Goal: Information Seeking & Learning: Learn about a topic

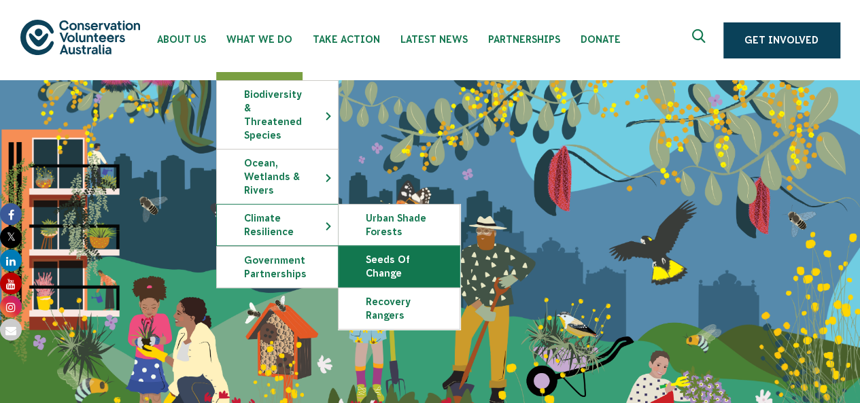
click at [408, 249] on link "Seeds of Change" at bounding box center [399, 266] width 121 height 41
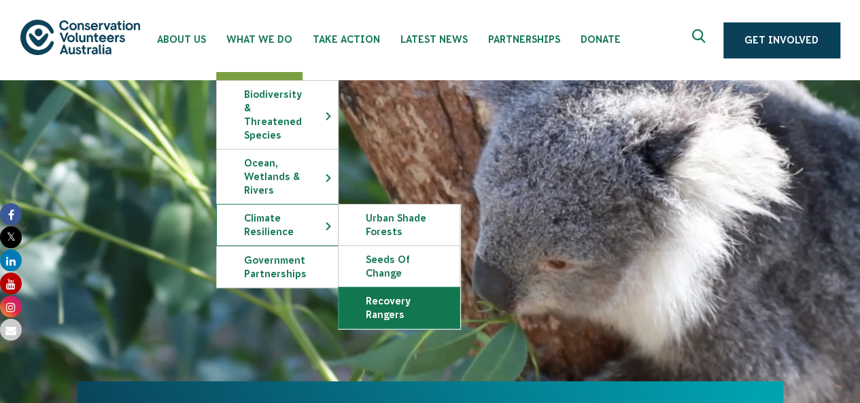
drag, startPoint x: 415, startPoint y: 292, endPoint x: 424, endPoint y: 293, distance: 8.9
click at [424, 293] on link "Recovery Rangers" at bounding box center [399, 308] width 121 height 41
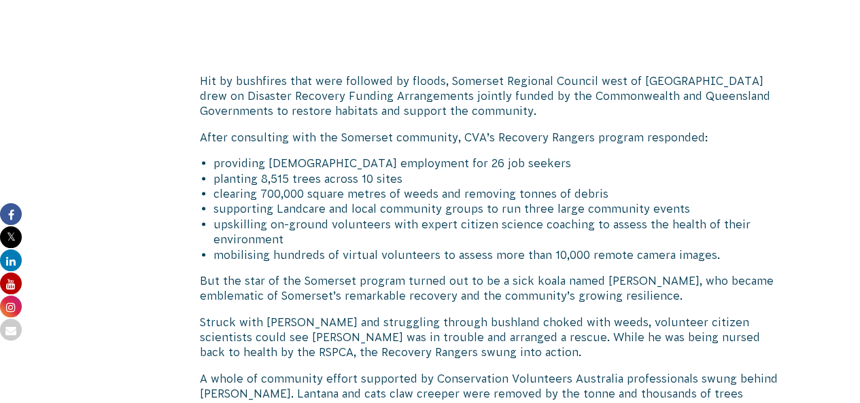
scroll to position [1231, 0]
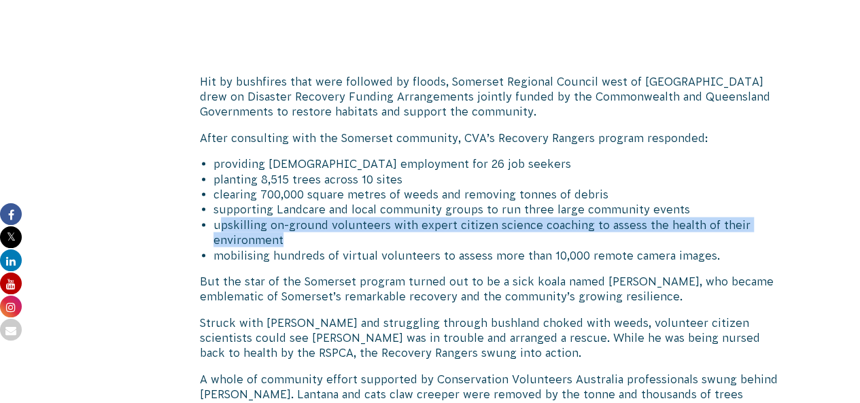
drag, startPoint x: 218, startPoint y: 230, endPoint x: 279, endPoint y: 240, distance: 62.1
click at [279, 240] on li "upskilling on-ground volunteers with expert citizen science coaching to assess …" at bounding box center [499, 232] width 570 height 31
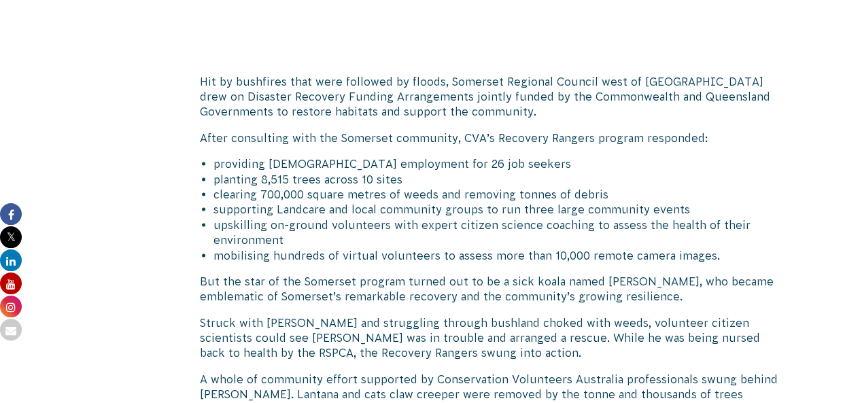
click at [349, 258] on li "mobilising hundreds of virtual volunteers to assess more than 10,000 remote cam…" at bounding box center [499, 255] width 570 height 15
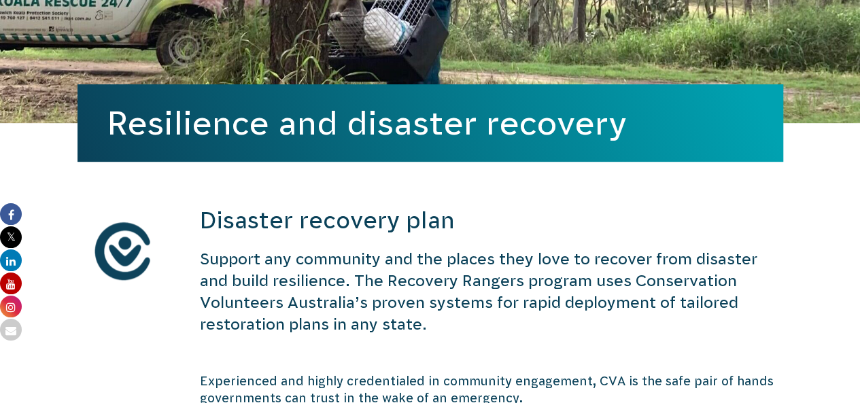
scroll to position [0, 0]
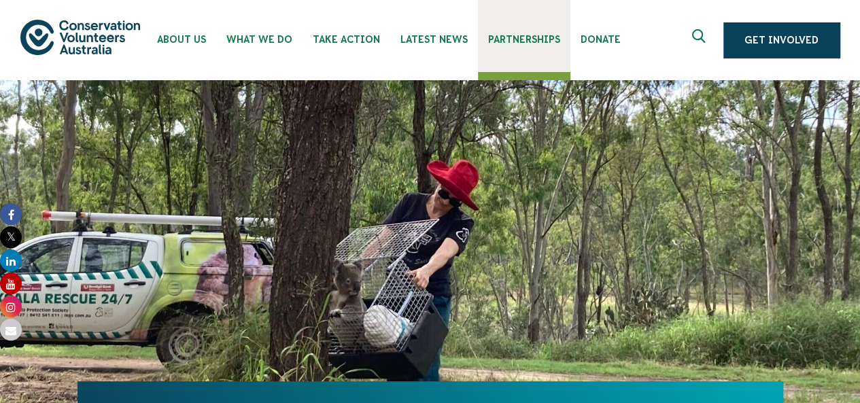
click at [555, 44] on link "Partnerships" at bounding box center [524, 36] width 93 height 72
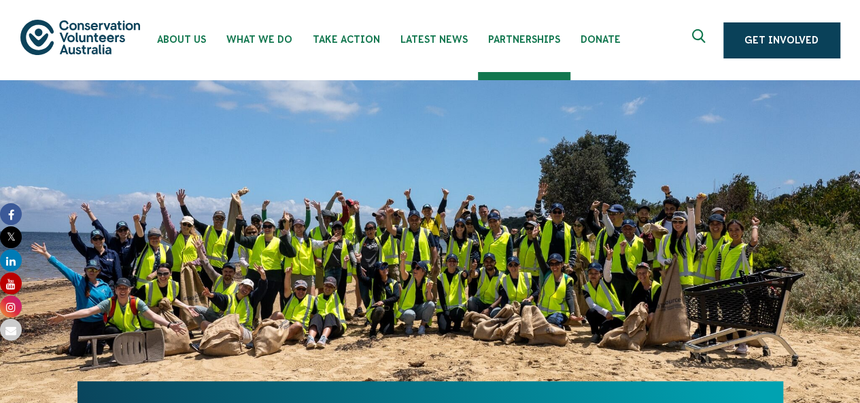
click at [703, 37] on icon "Expand search box" at bounding box center [700, 39] width 17 height 20
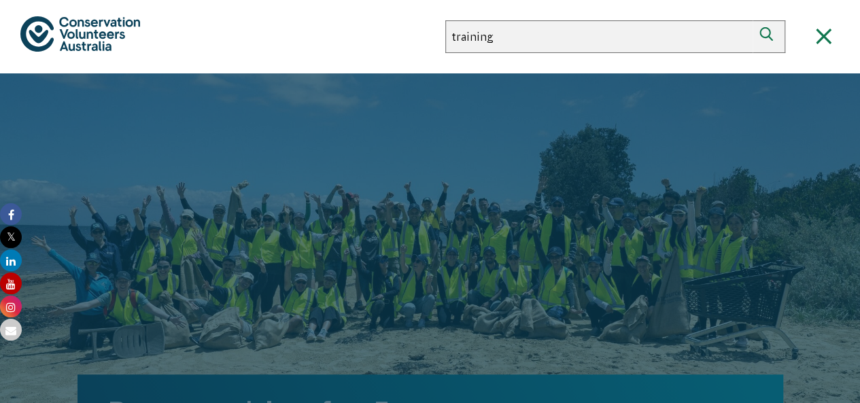
type input "training"
click at [753, 20] on button "Search" at bounding box center [769, 36] width 33 height 33
